Goal: Transaction & Acquisition: Book appointment/travel/reservation

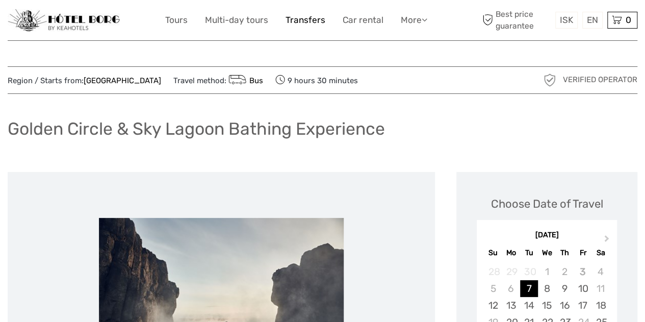
click at [305, 19] on link "Transfers" at bounding box center [306, 20] width 40 height 15
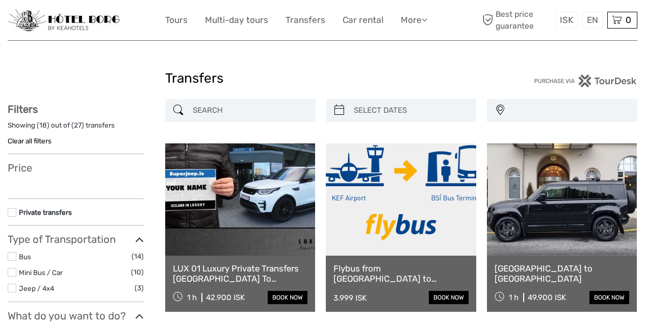
select select
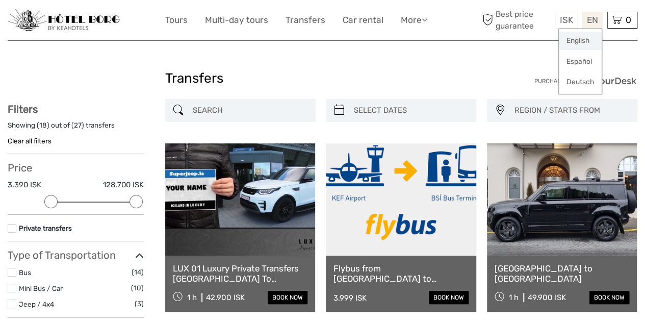
click at [585, 41] on link "English" at bounding box center [580, 41] width 43 height 18
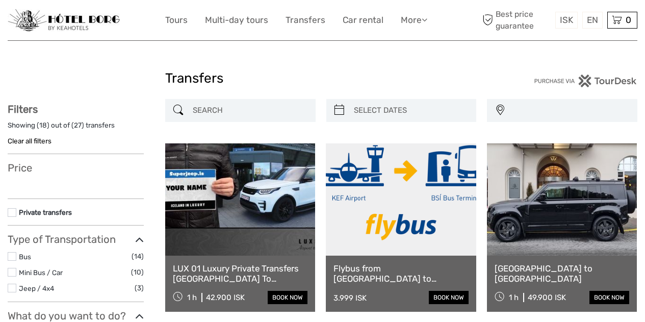
select select
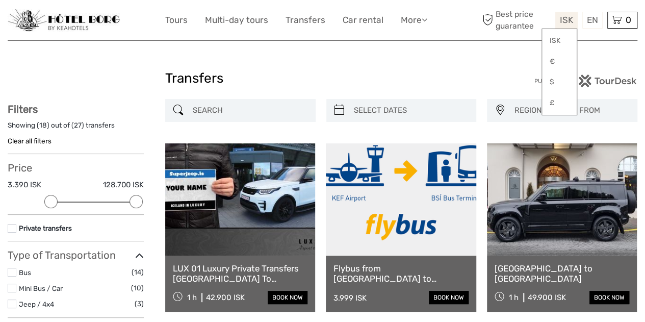
click at [570, 20] on span "ISK" at bounding box center [566, 20] width 13 height 10
click at [553, 103] on link "£" at bounding box center [559, 103] width 35 height 18
click at [11, 275] on label at bounding box center [12, 272] width 9 height 9
click at [0, 0] on input "checkbox" at bounding box center [0, 0] width 0 height 0
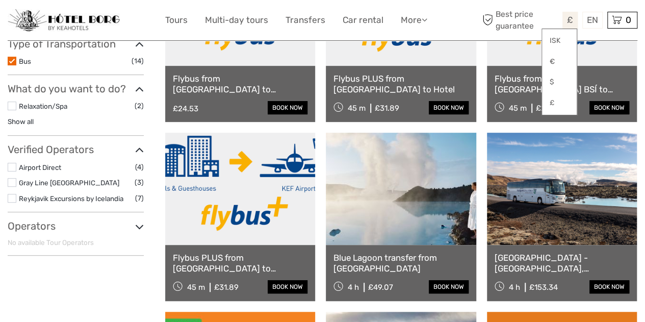
scroll to position [221, 0]
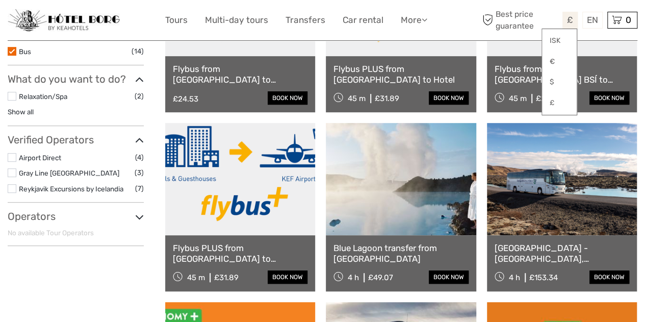
click at [12, 156] on label at bounding box center [12, 157] width 9 height 9
click at [0, 0] on input "checkbox" at bounding box center [0, 0] width 0 height 0
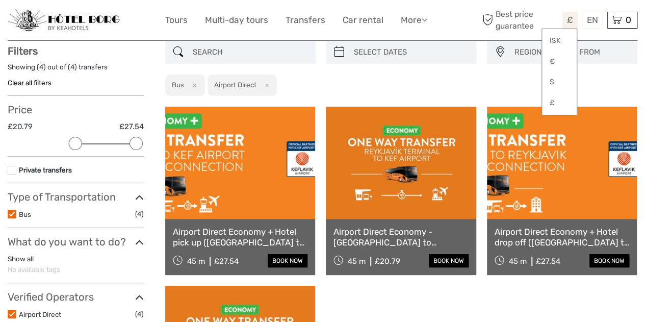
scroll to position [58, 0]
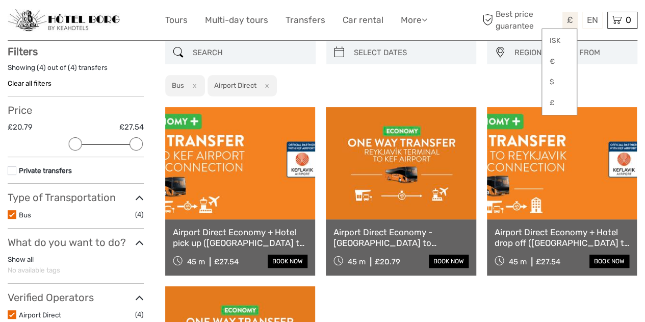
click at [257, 192] on link at bounding box center [240, 163] width 150 height 112
click at [512, 120] on link at bounding box center [562, 163] width 150 height 112
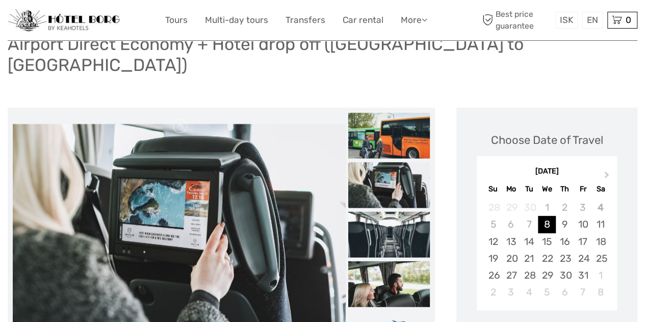
scroll to position [79, 0]
